Goal: Check status: Check status

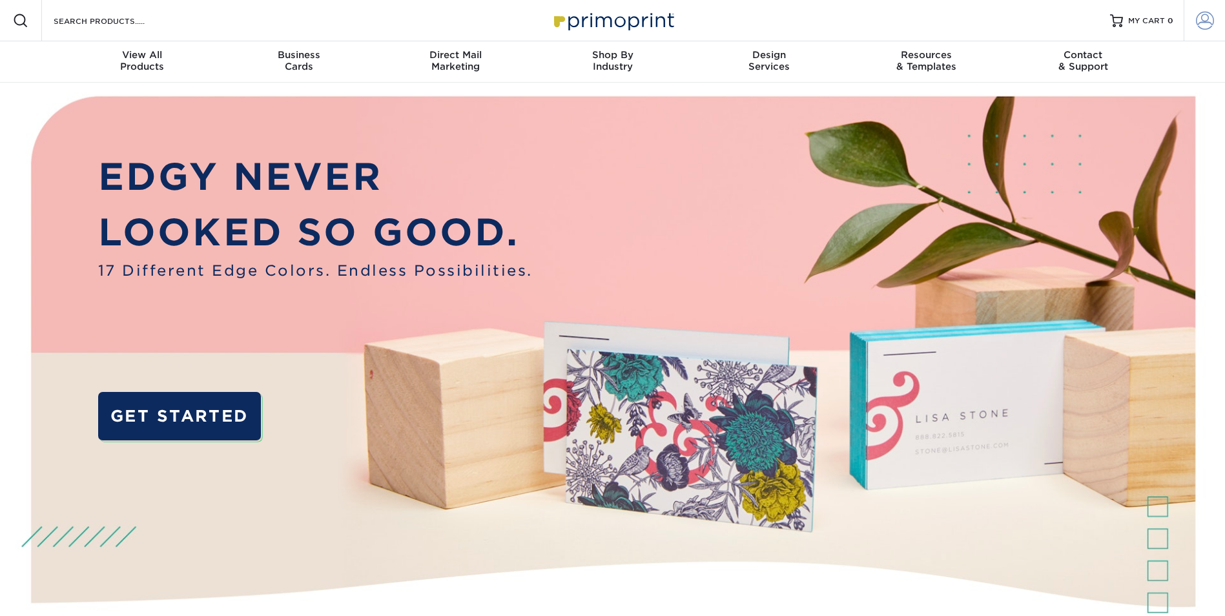
click at [1216, 21] on link "Account" at bounding box center [1204, 20] width 41 height 41
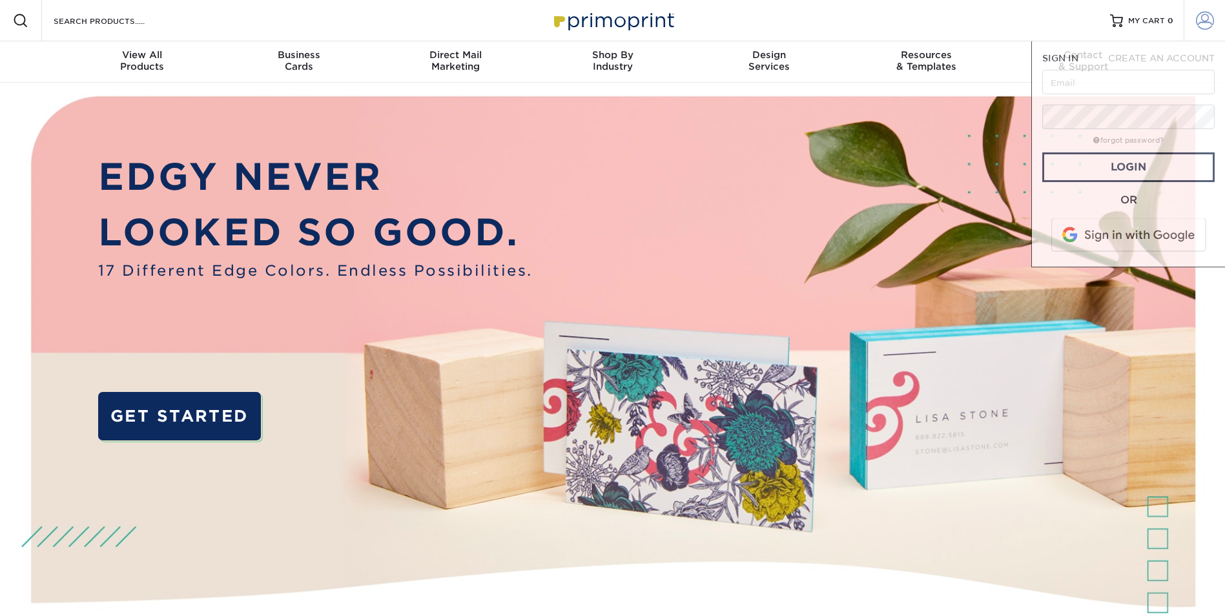
click at [1216, 21] on link "Account" at bounding box center [1204, 20] width 41 height 41
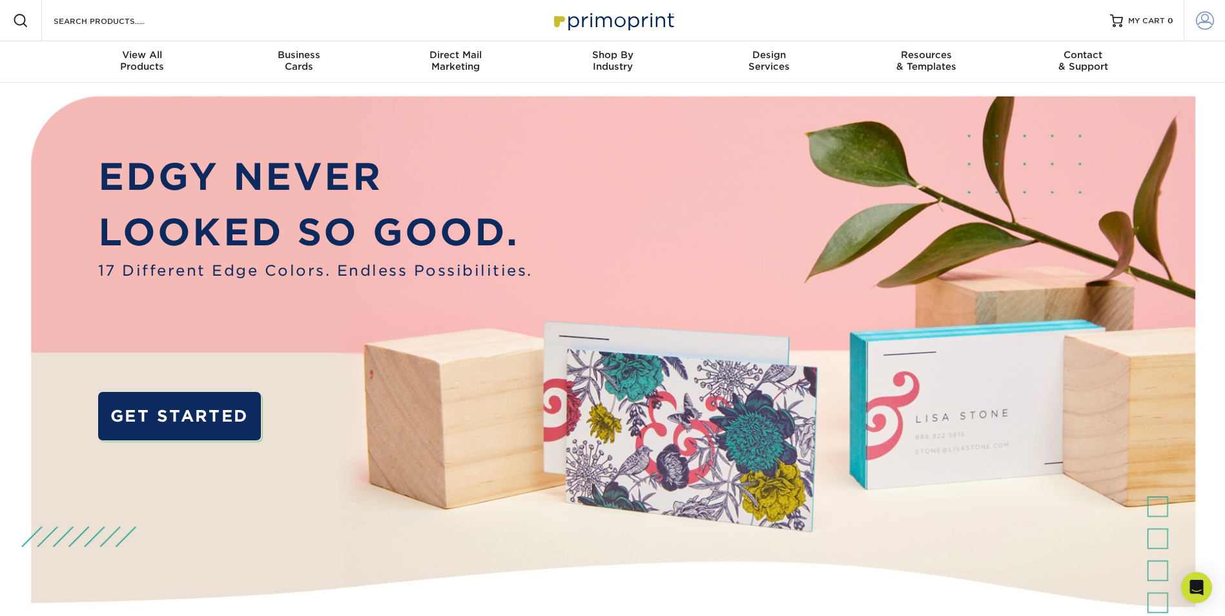
click at [1195, 19] on link "Account" at bounding box center [1204, 20] width 41 height 41
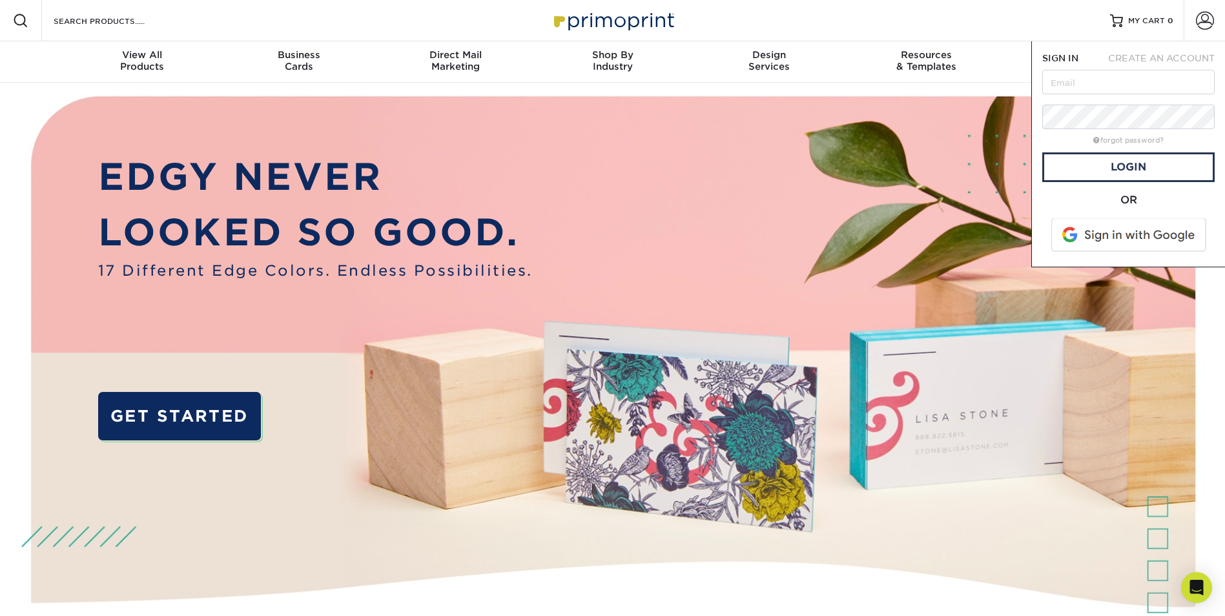
click at [1134, 234] on span at bounding box center [1130, 235] width 165 height 34
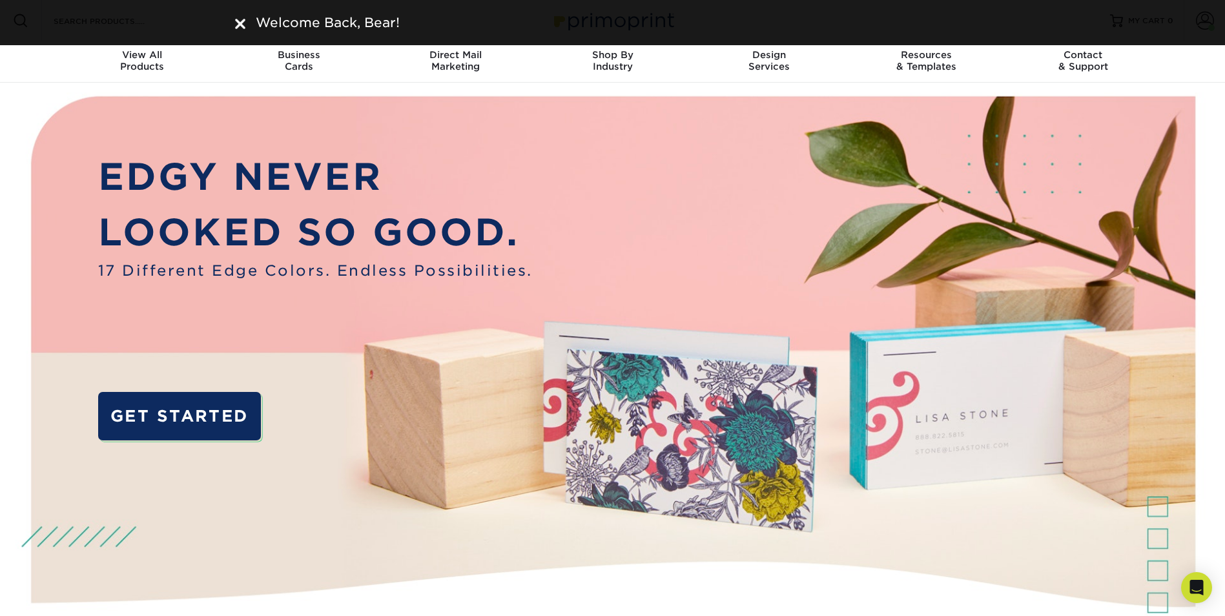
click at [239, 23] on img at bounding box center [240, 24] width 10 height 10
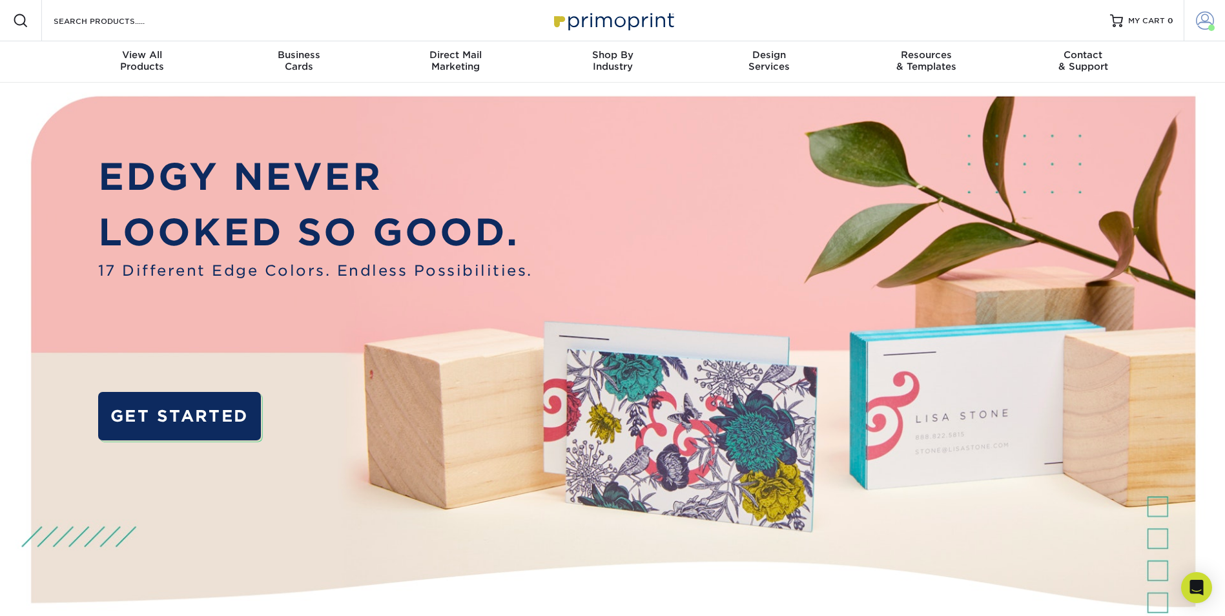
click at [1198, 24] on span at bounding box center [1205, 21] width 18 height 18
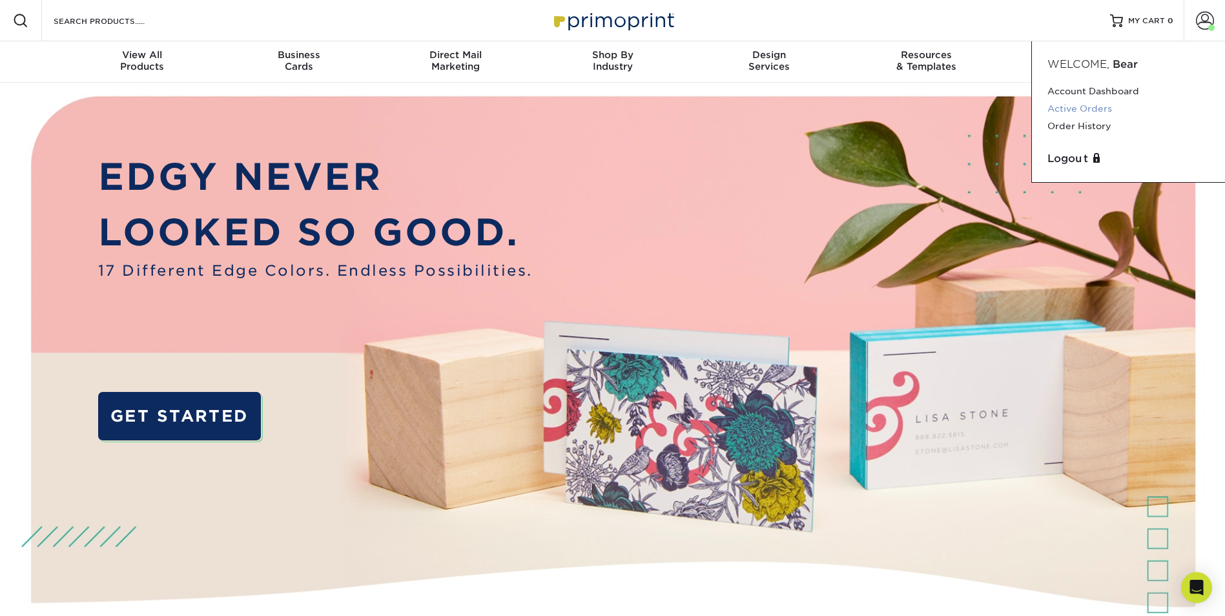
click at [1095, 105] on link "Active Orders" at bounding box center [1129, 108] width 162 height 17
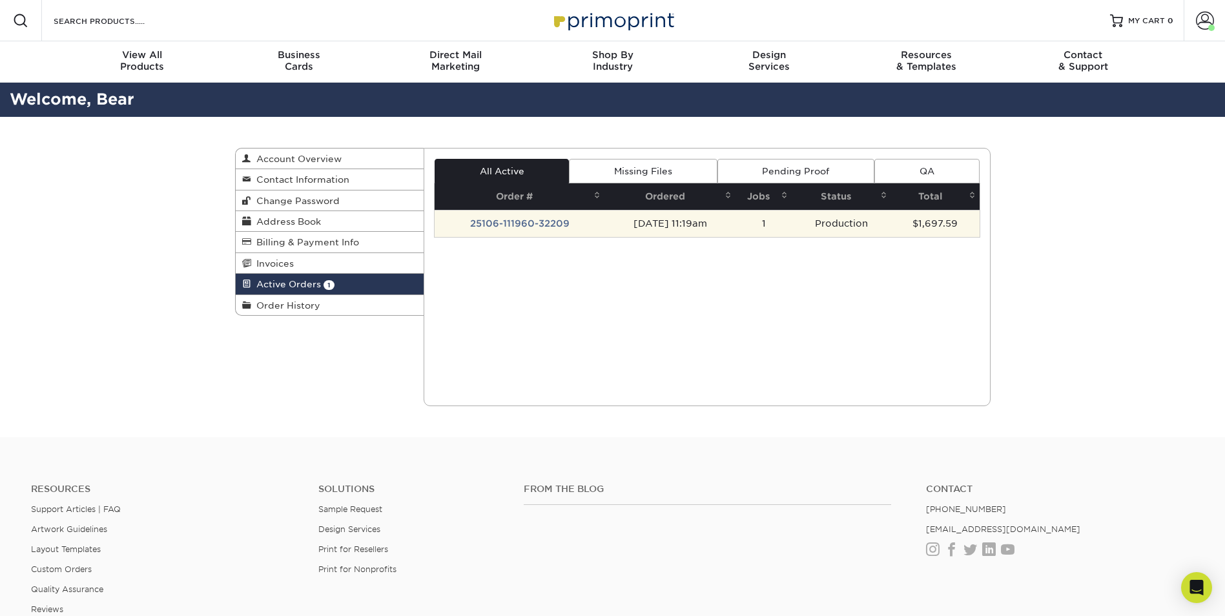
click at [530, 232] on td "25106-111960-32209" at bounding box center [520, 223] width 170 height 27
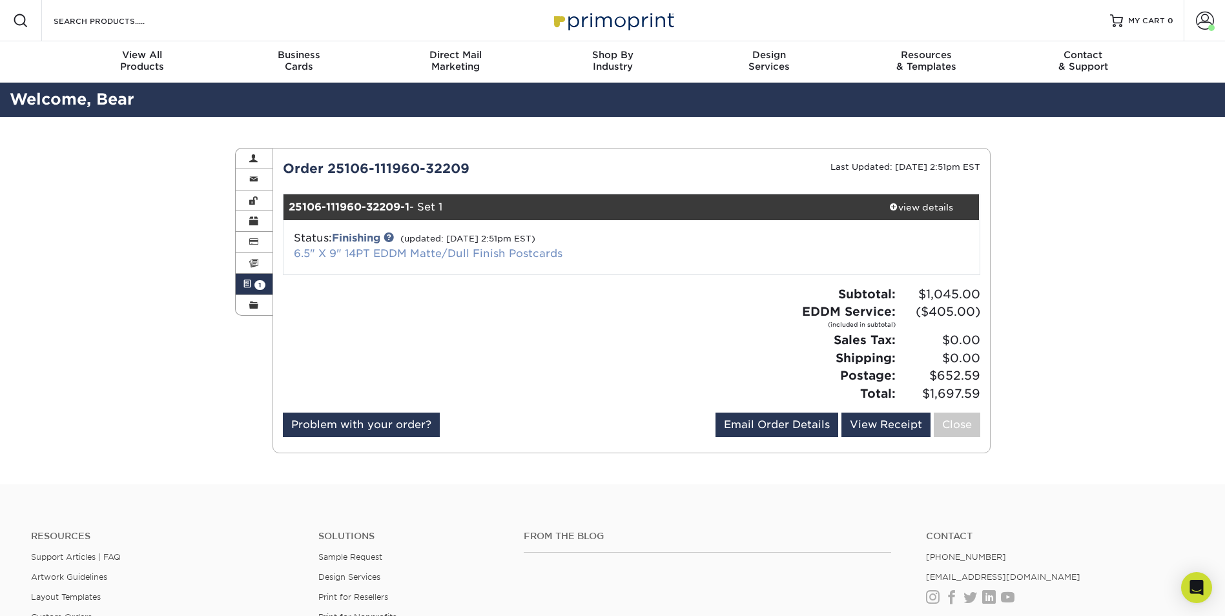
click at [381, 256] on link "6.5" X 9" 14PT EDDM Matte/Dull Finish Postcards" at bounding box center [428, 253] width 269 height 12
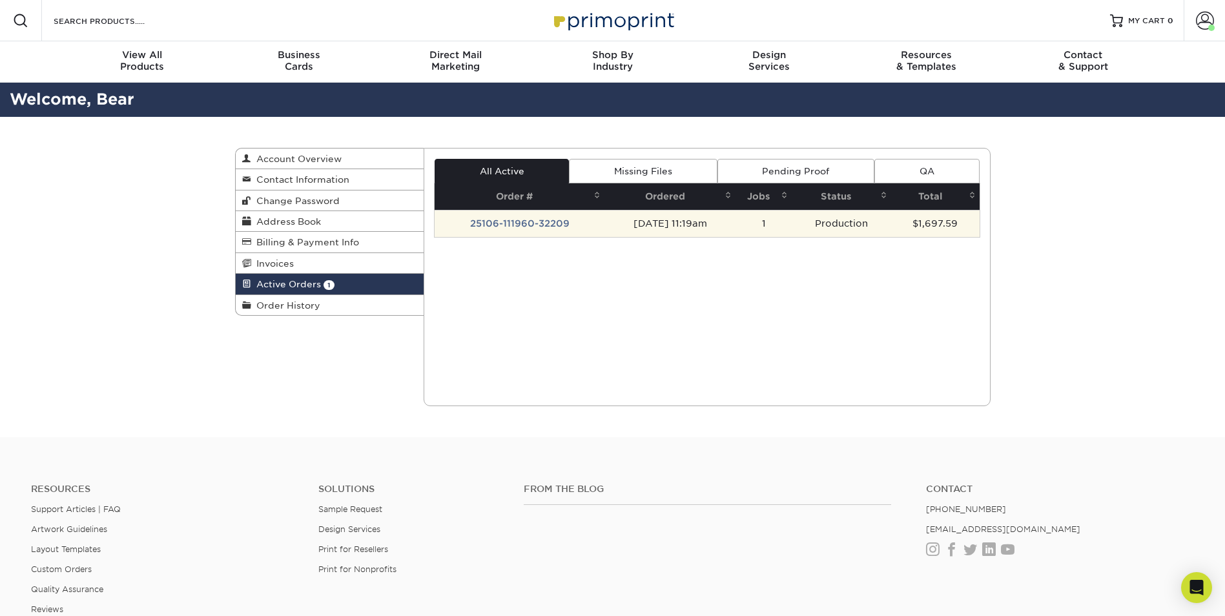
click at [517, 222] on td "25106-111960-32209" at bounding box center [520, 223] width 170 height 27
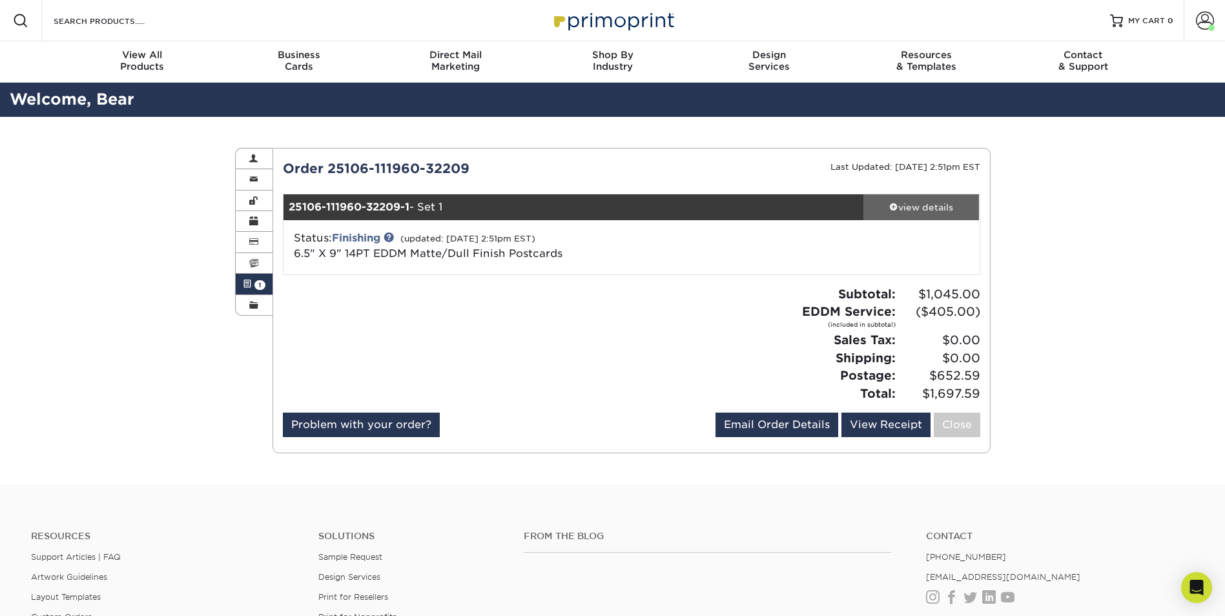
click at [932, 204] on div "view details" at bounding box center [922, 207] width 116 height 13
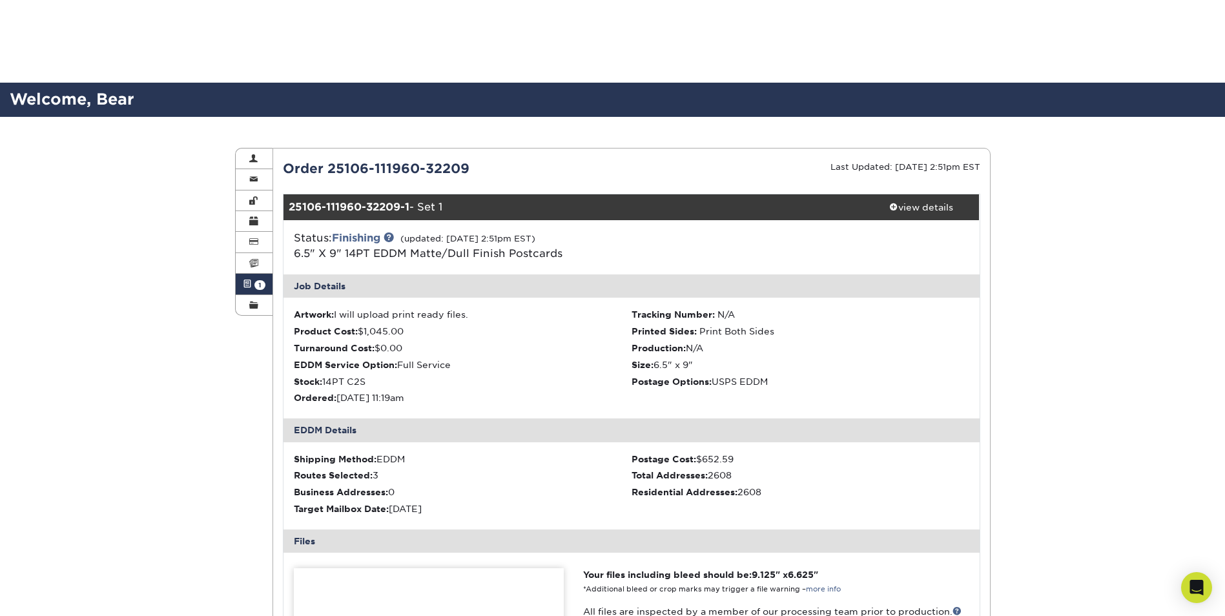
scroll to position [323, 0]
